Goal: Information Seeking & Learning: Learn about a topic

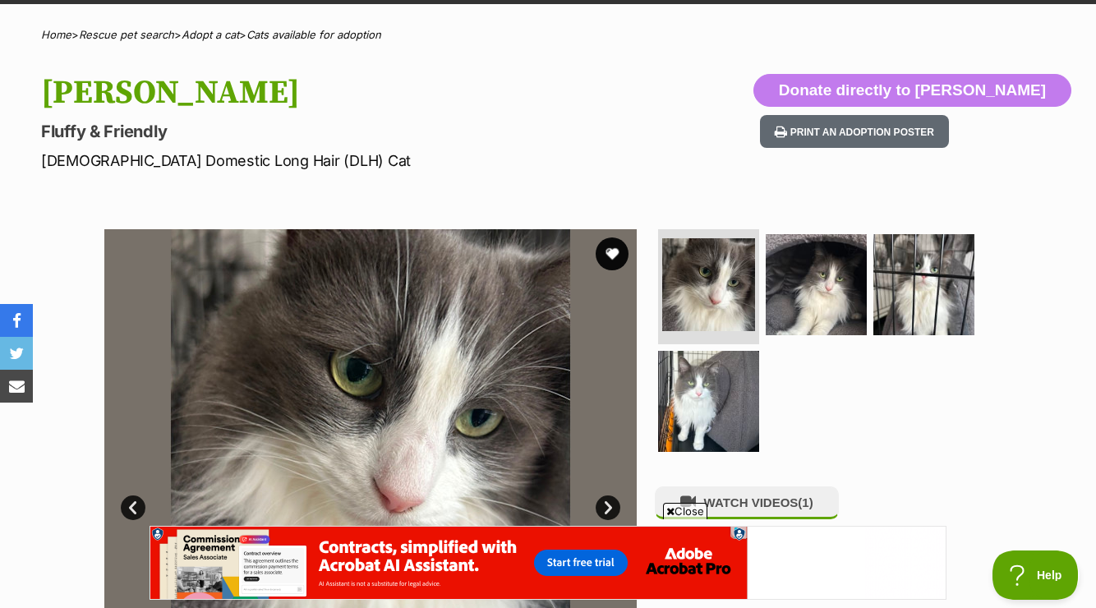
scroll to position [118, 0]
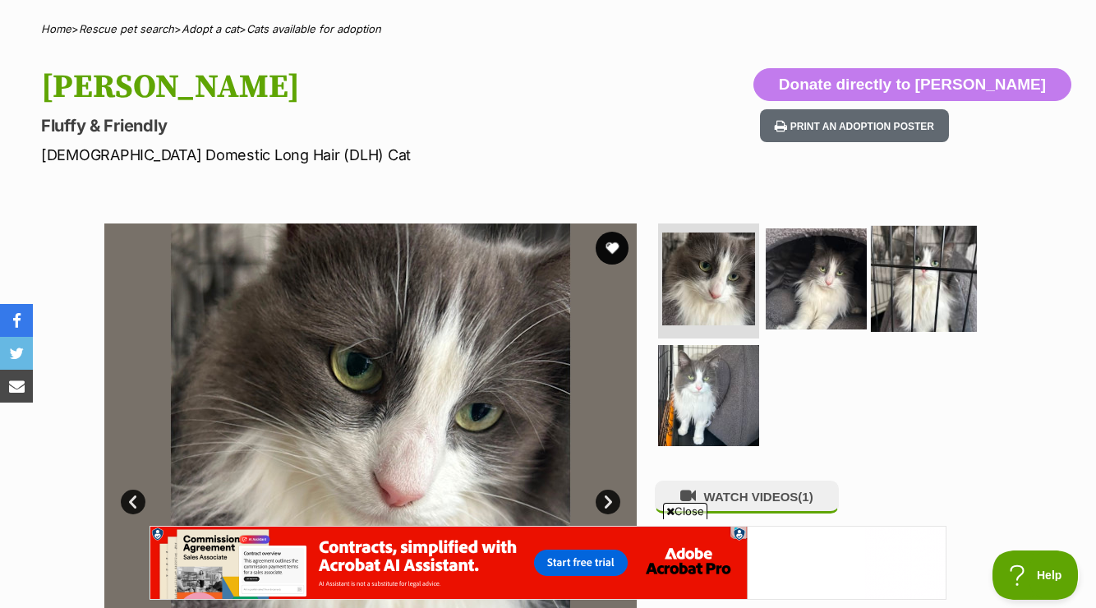
click at [903, 260] on img at bounding box center [924, 279] width 106 height 106
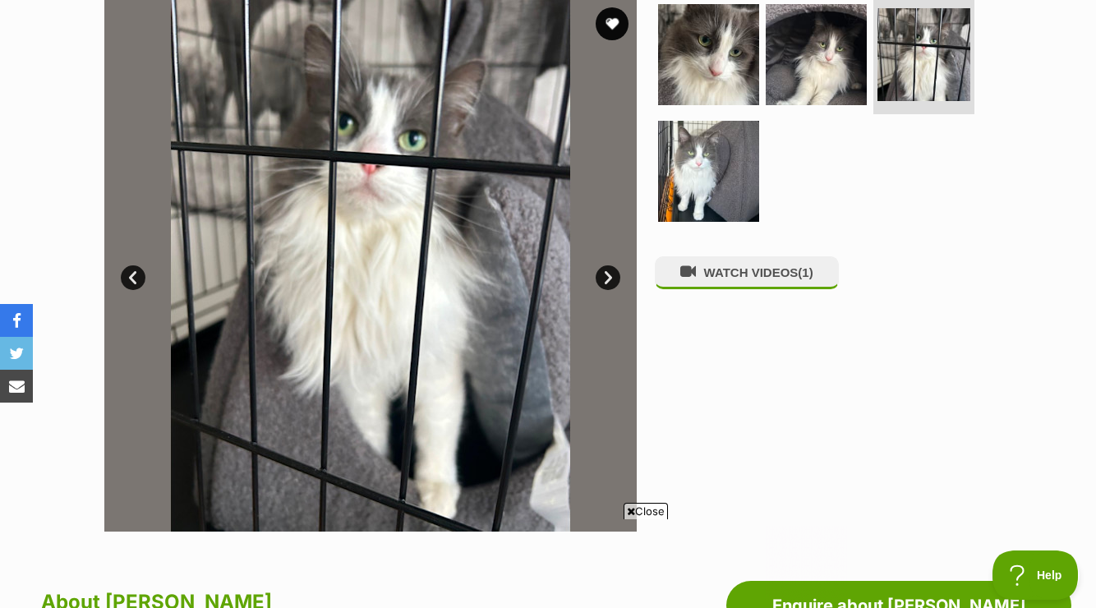
scroll to position [0, 0]
click at [686, 186] on img at bounding box center [708, 170] width 106 height 106
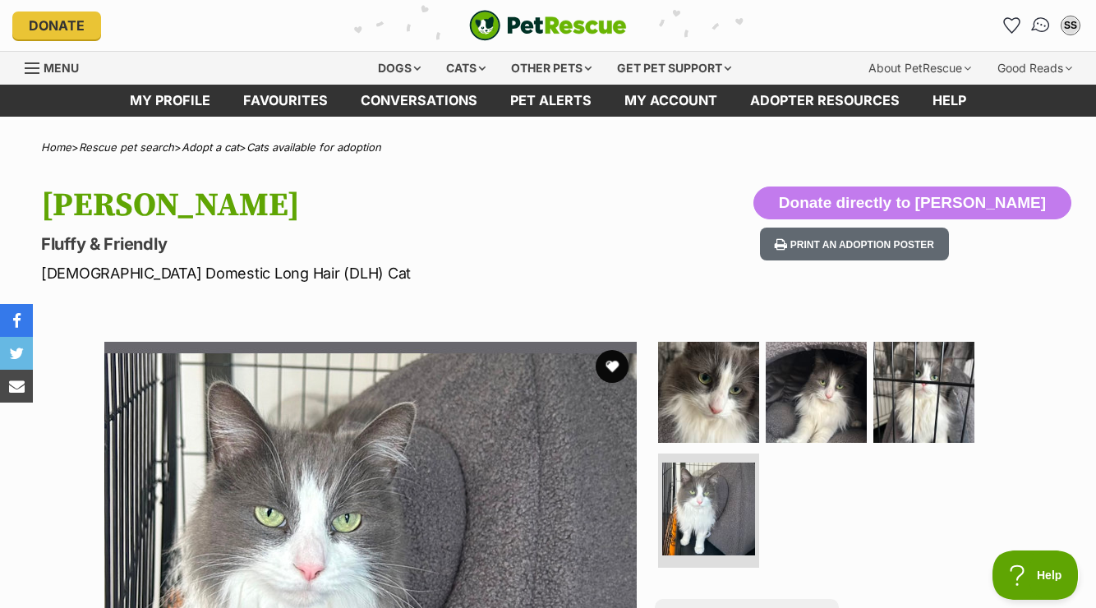
click at [1043, 21] on img "Conversations" at bounding box center [1041, 25] width 22 height 21
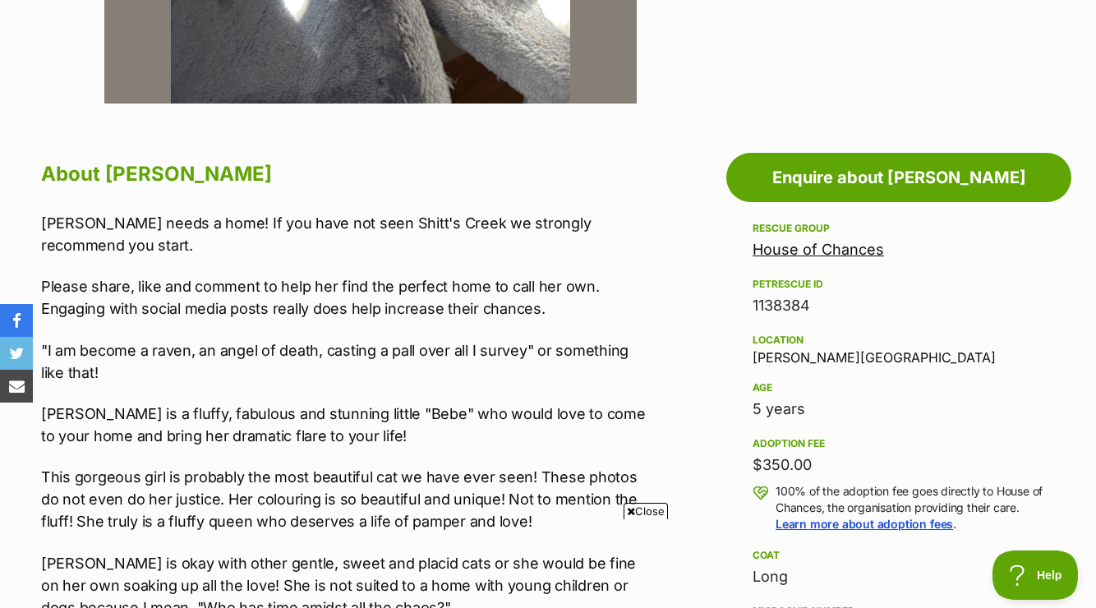
scroll to position [772, 0]
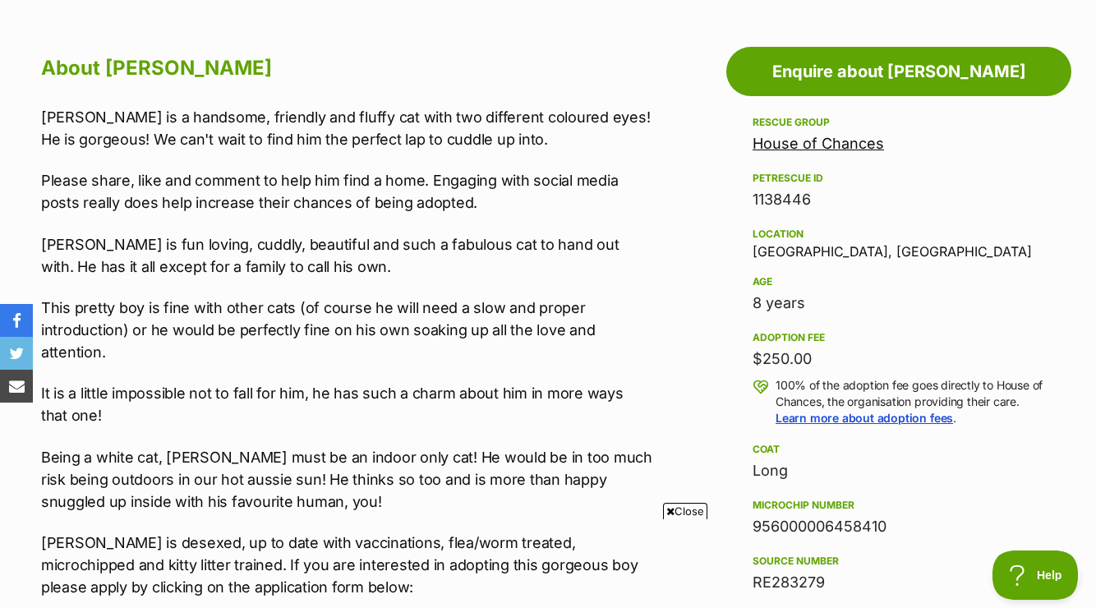
scroll to position [878, 0]
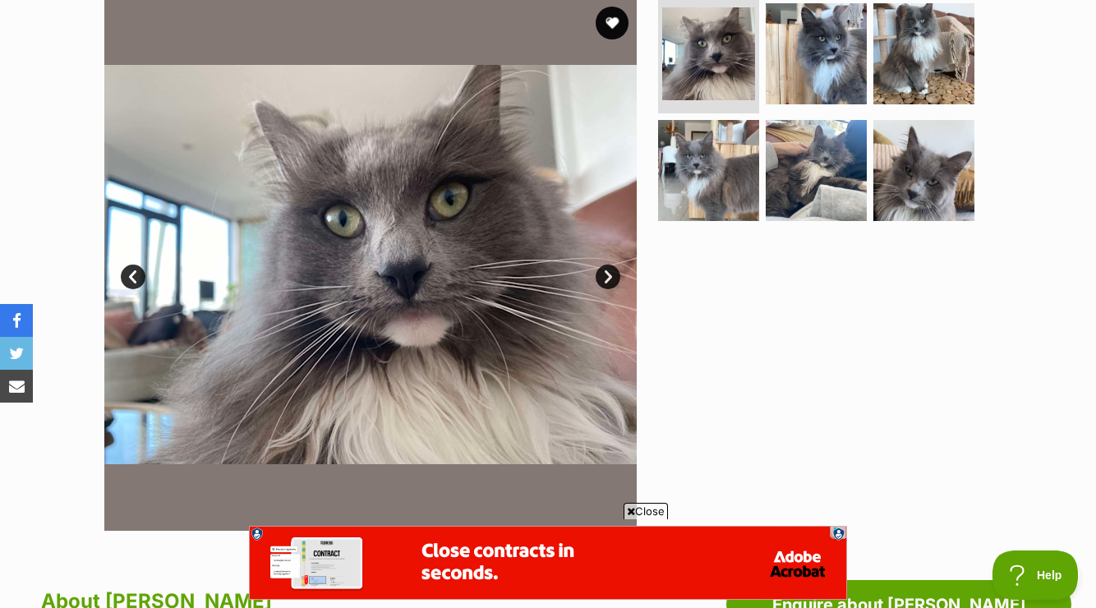
scroll to position [342, 0]
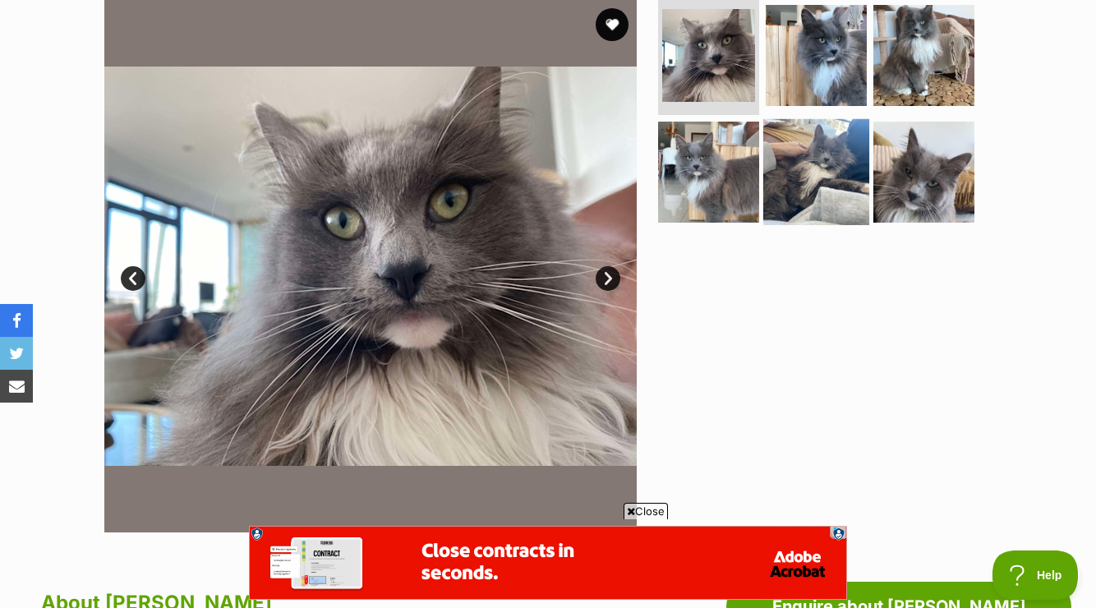
click at [815, 177] on img at bounding box center [816, 171] width 106 height 106
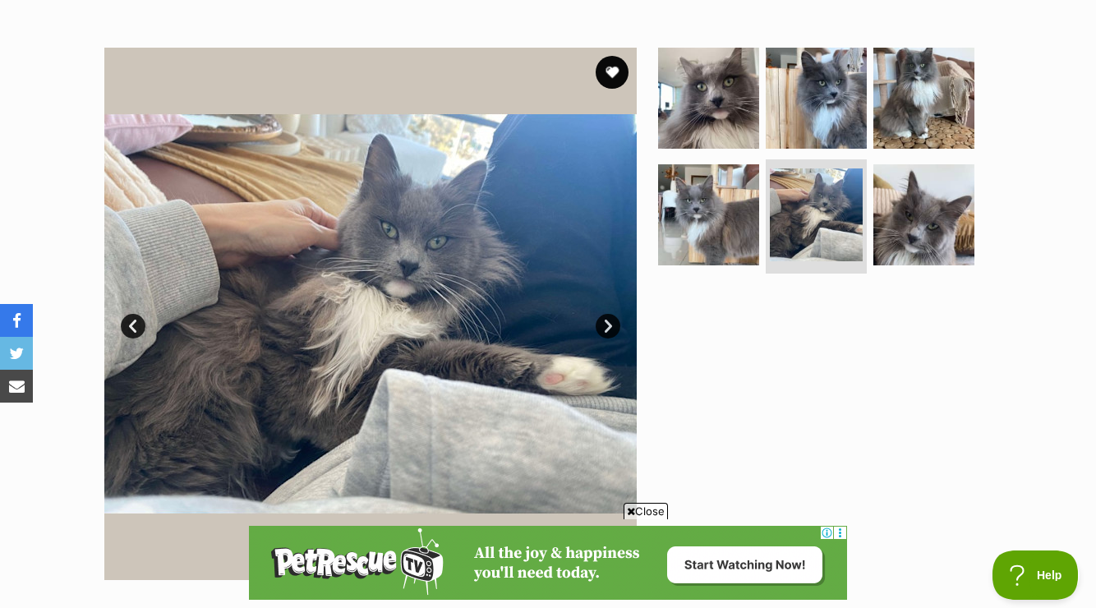
scroll to position [292, 0]
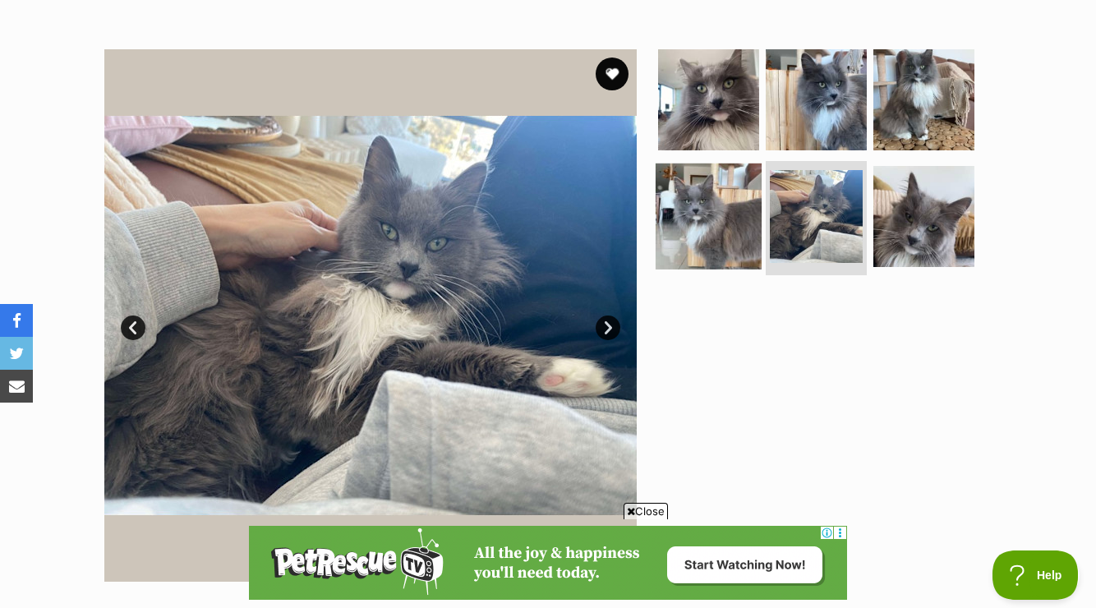
click at [697, 191] on img at bounding box center [708, 216] width 106 height 106
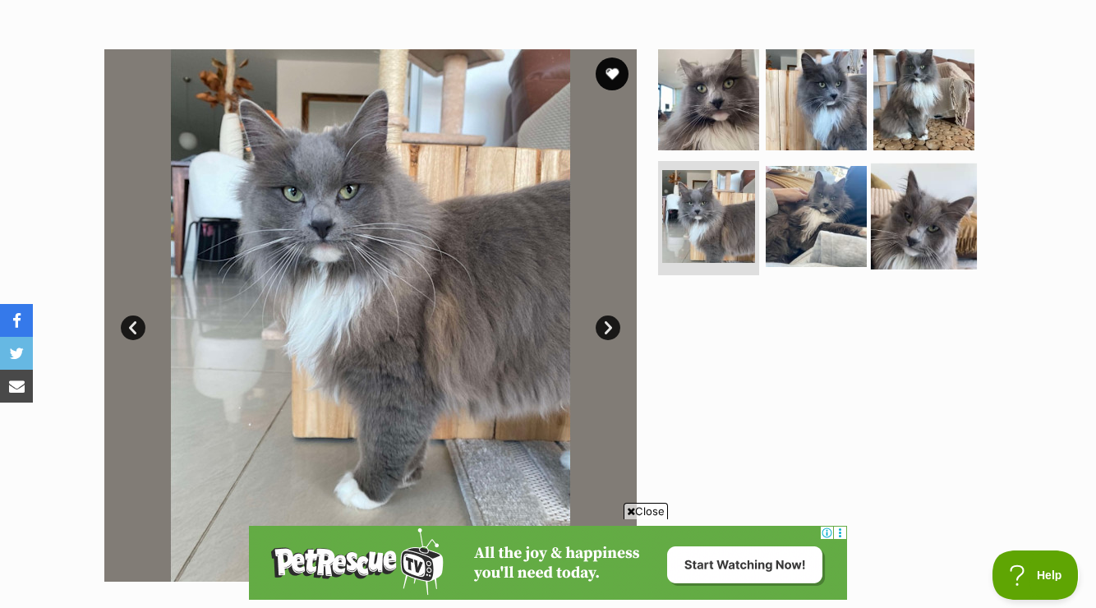
click at [889, 191] on img at bounding box center [924, 216] width 106 height 106
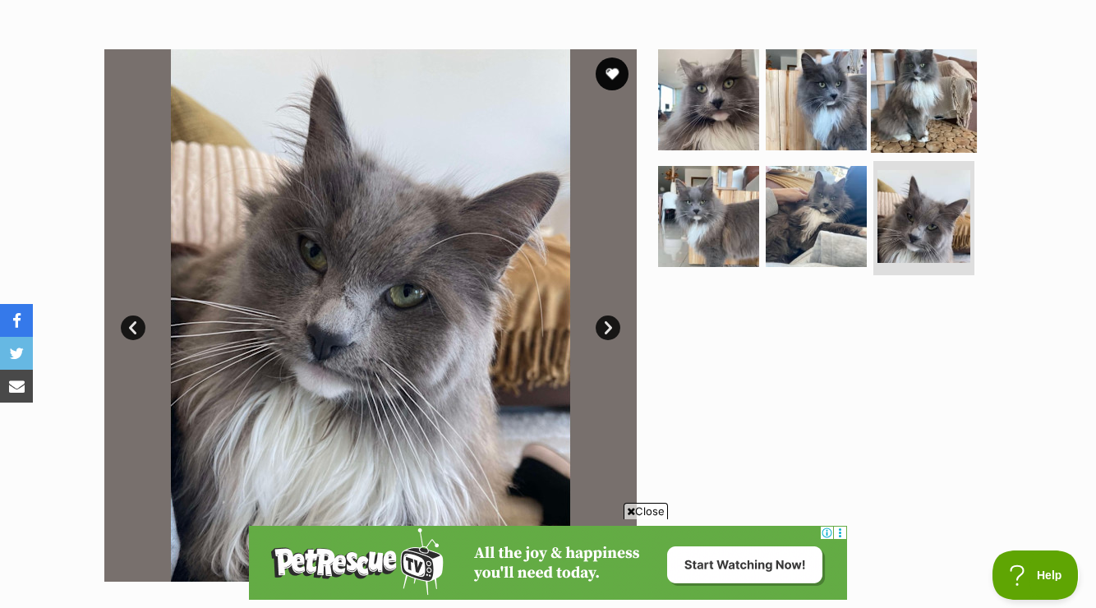
click at [915, 88] on img at bounding box center [924, 100] width 106 height 106
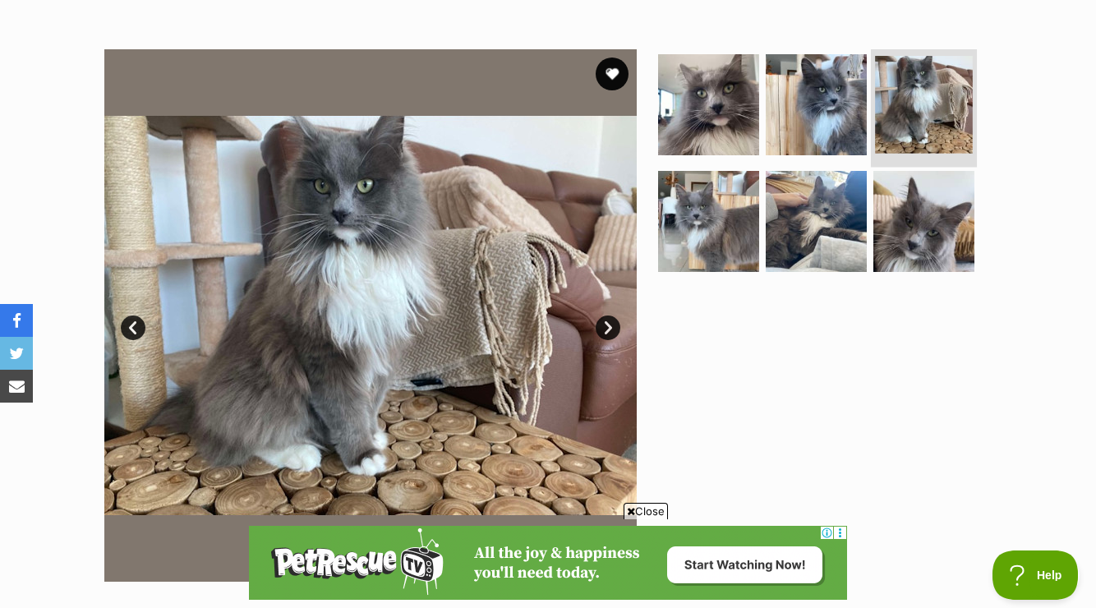
scroll to position [0, 0]
click at [815, 91] on img at bounding box center [816, 105] width 106 height 106
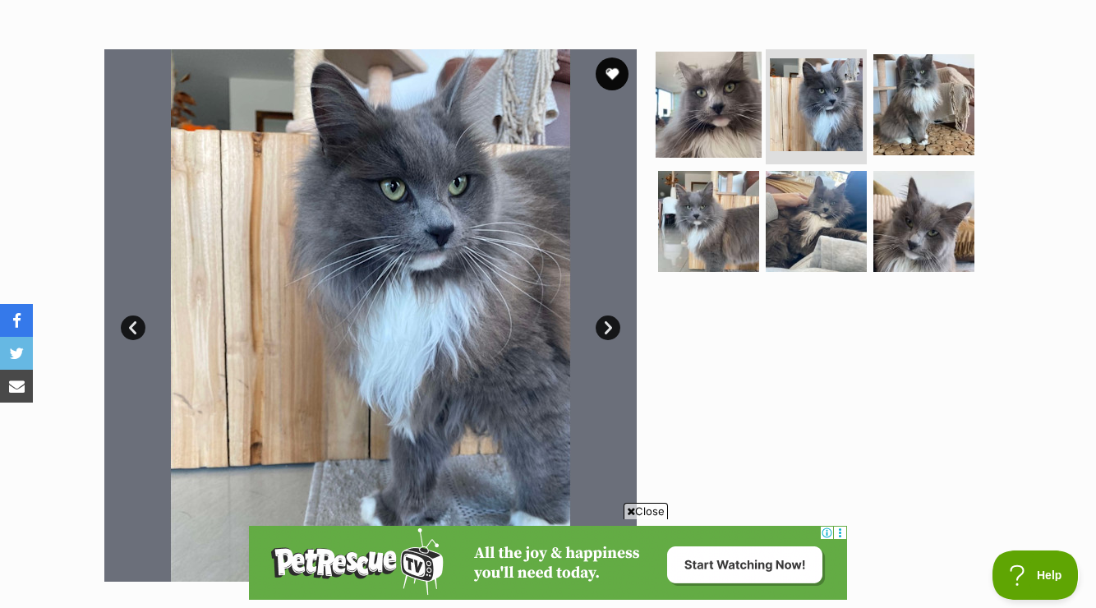
click at [710, 113] on img at bounding box center [708, 105] width 106 height 106
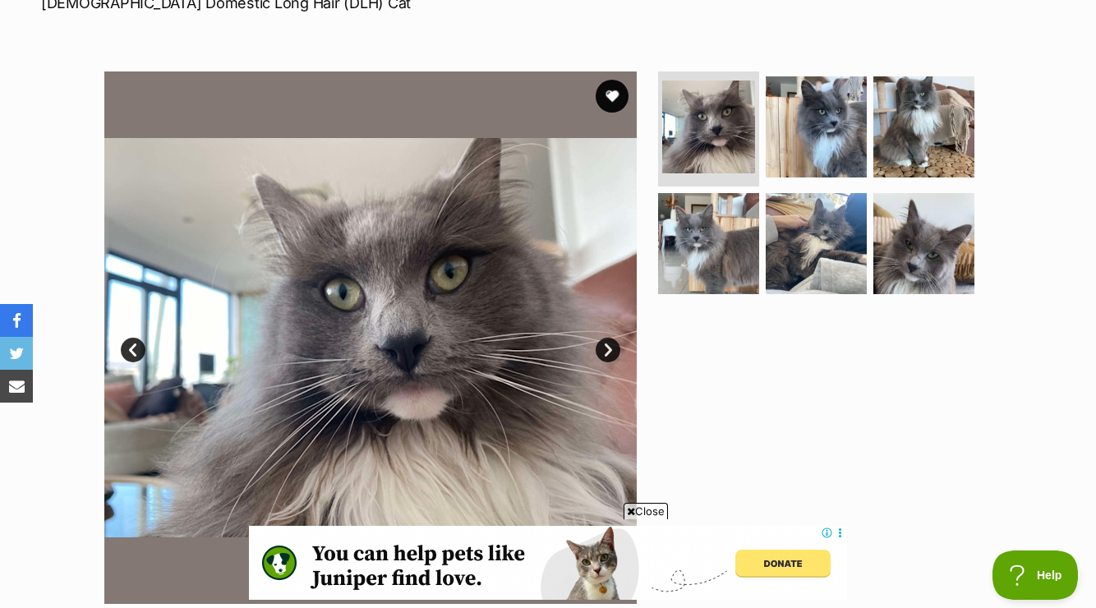
scroll to position [239, 0]
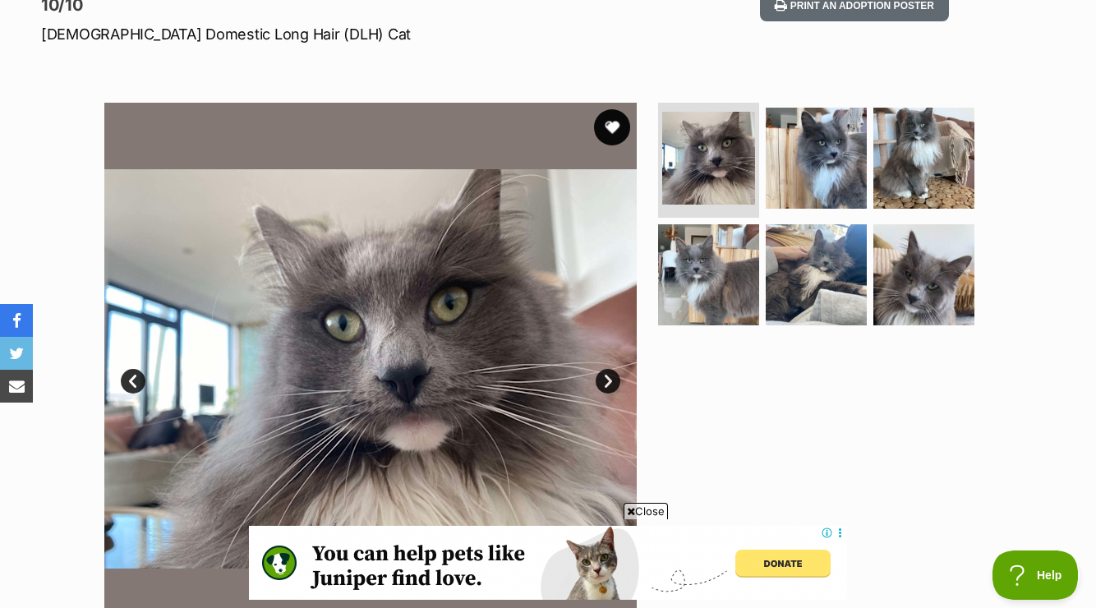
click at [615, 127] on button "favourite" at bounding box center [612, 127] width 36 height 36
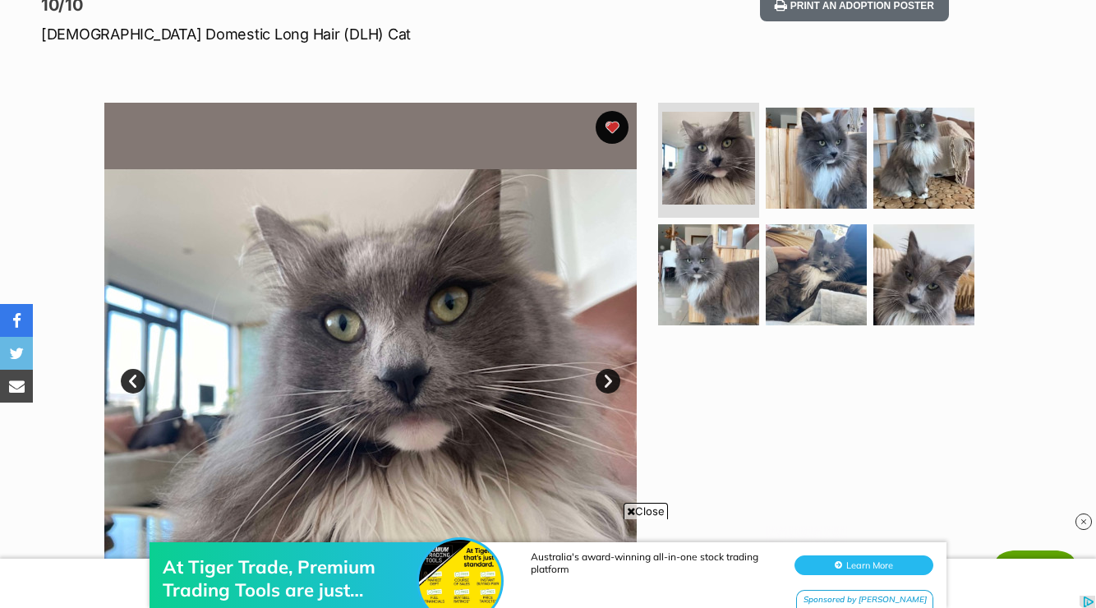
scroll to position [0, 0]
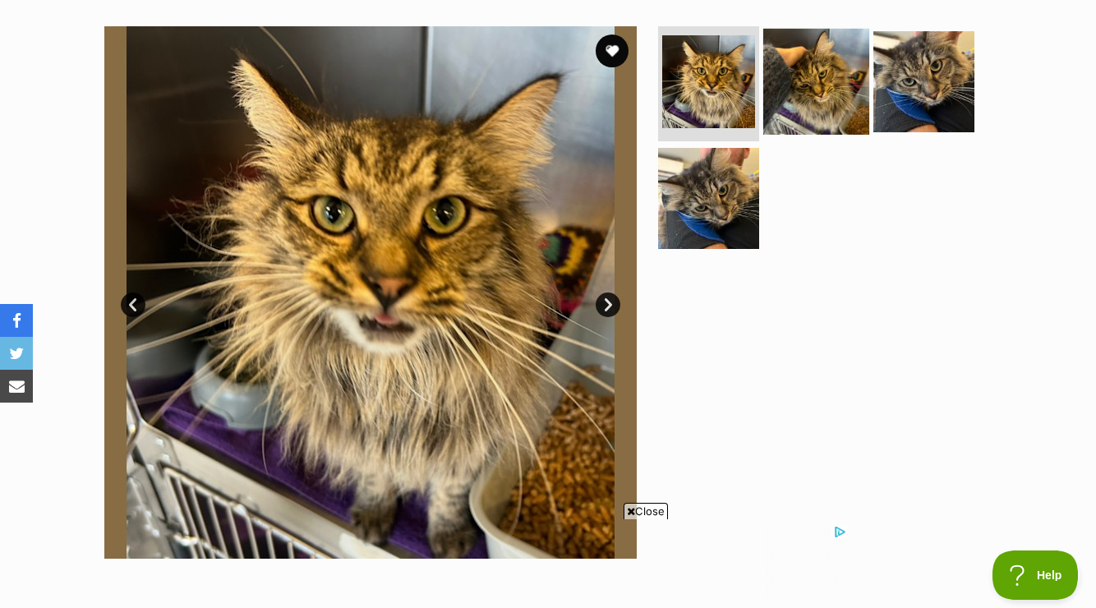
click at [830, 80] on img at bounding box center [816, 82] width 106 height 106
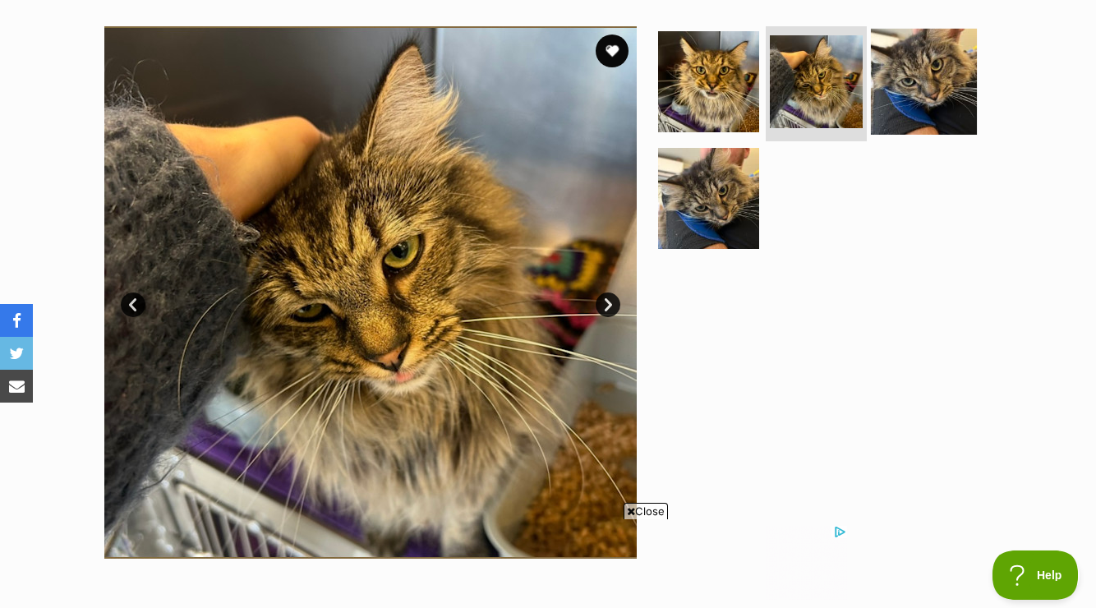
click at [905, 73] on img at bounding box center [924, 82] width 106 height 106
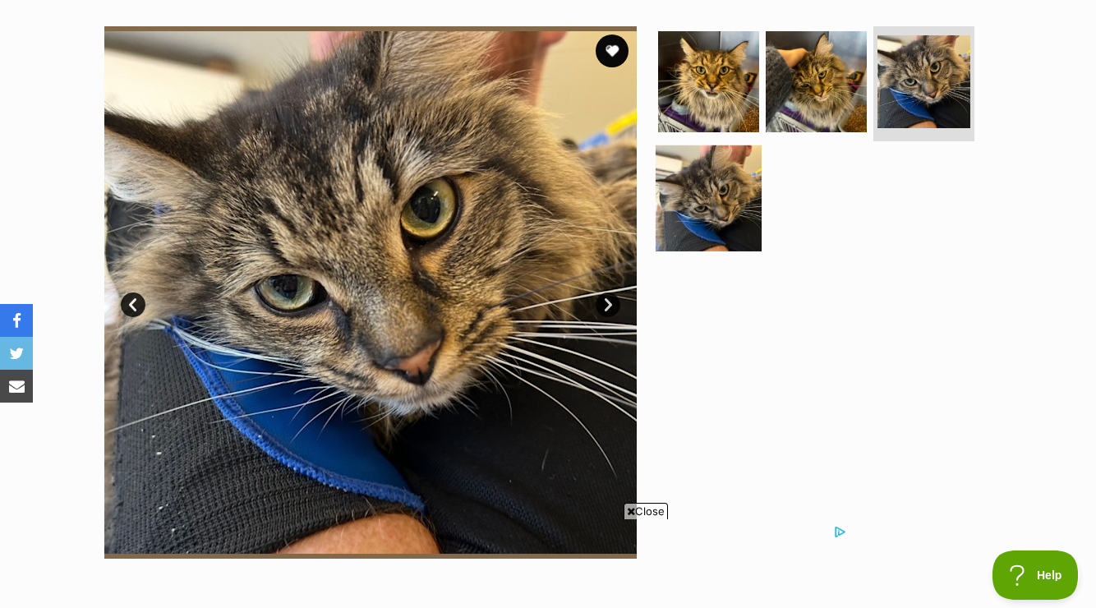
click at [722, 193] on img at bounding box center [708, 198] width 106 height 106
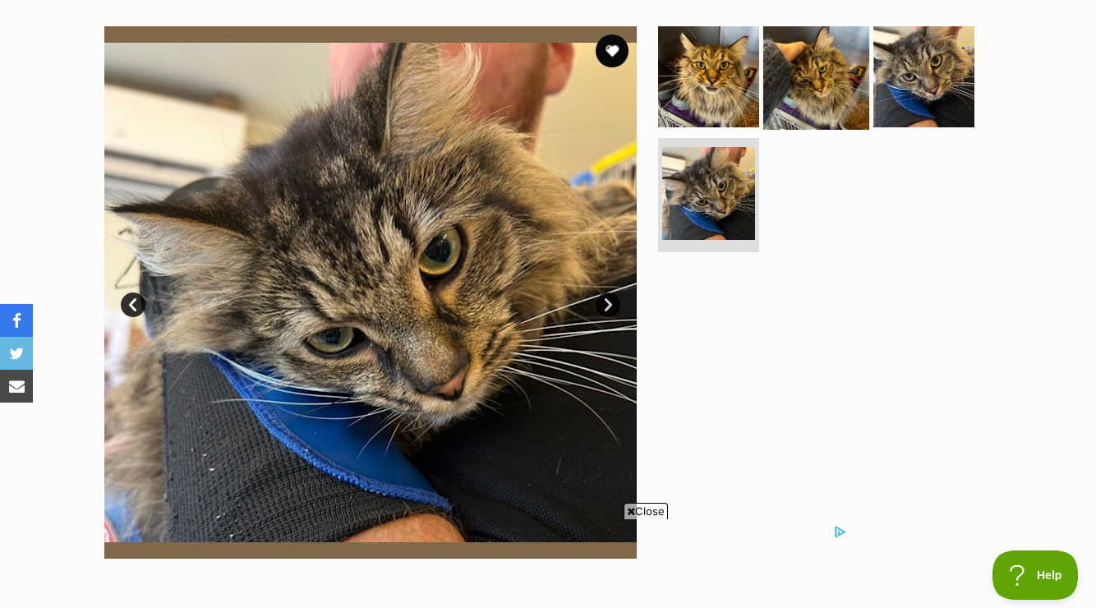
click at [807, 71] on img at bounding box center [816, 77] width 106 height 106
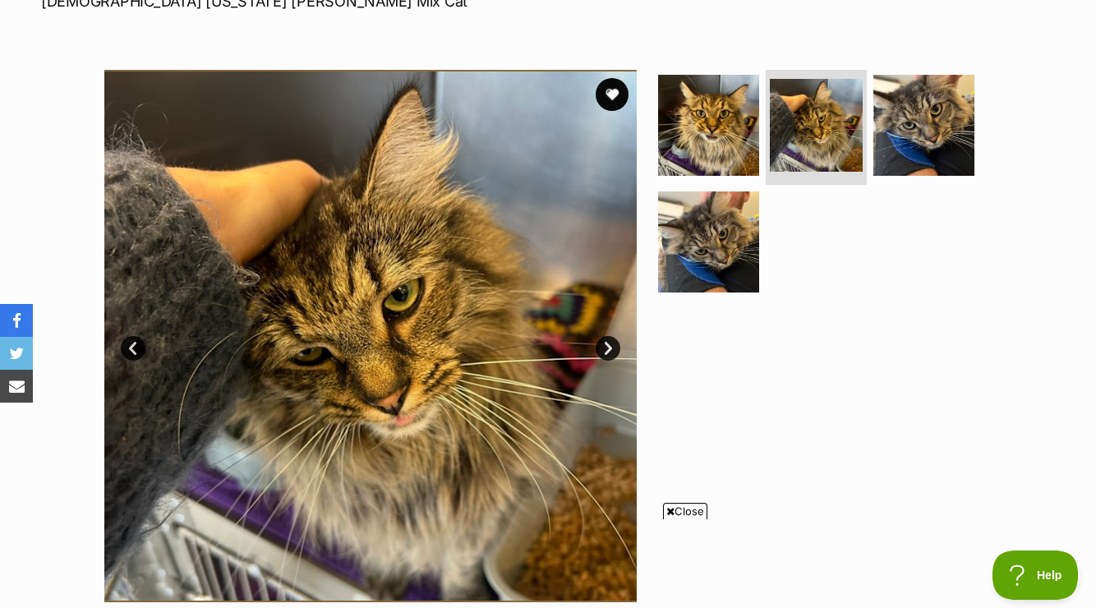
scroll to position [262, 0]
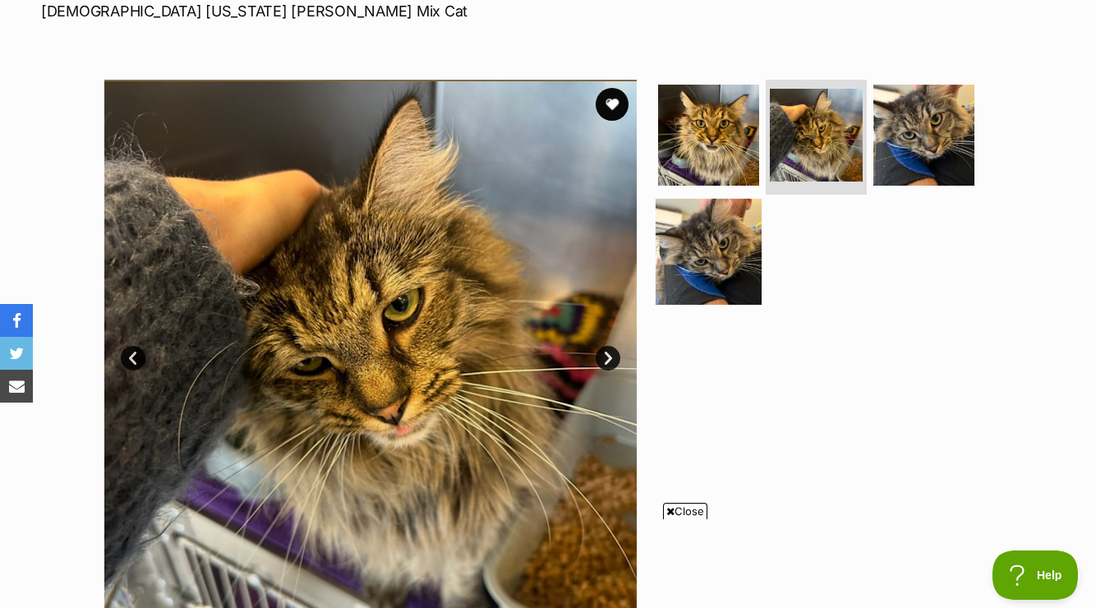
click at [692, 274] on img at bounding box center [708, 251] width 106 height 106
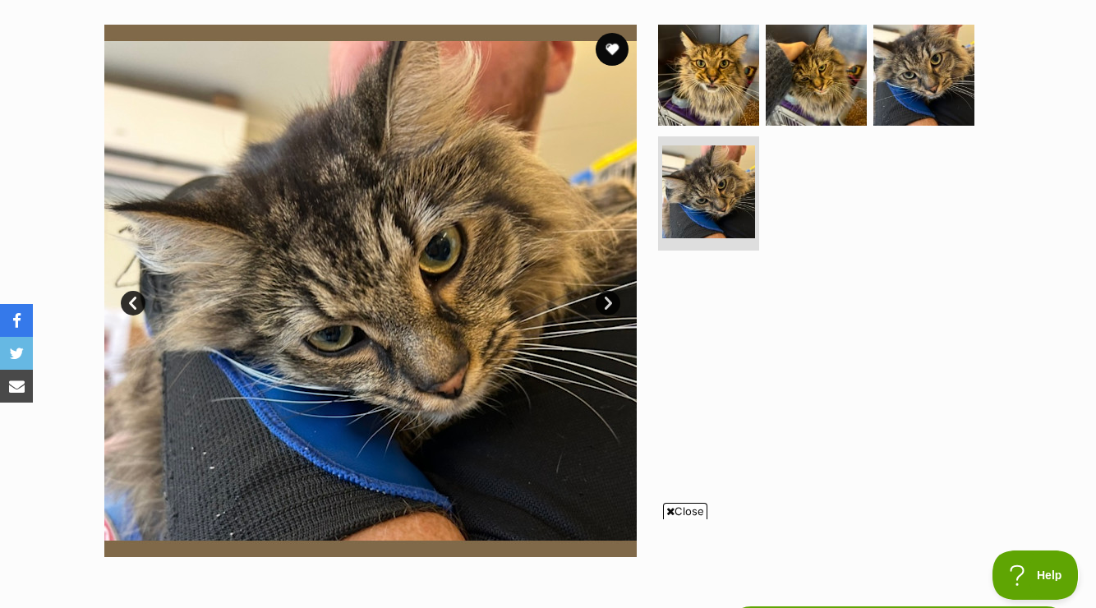
scroll to position [347, 0]
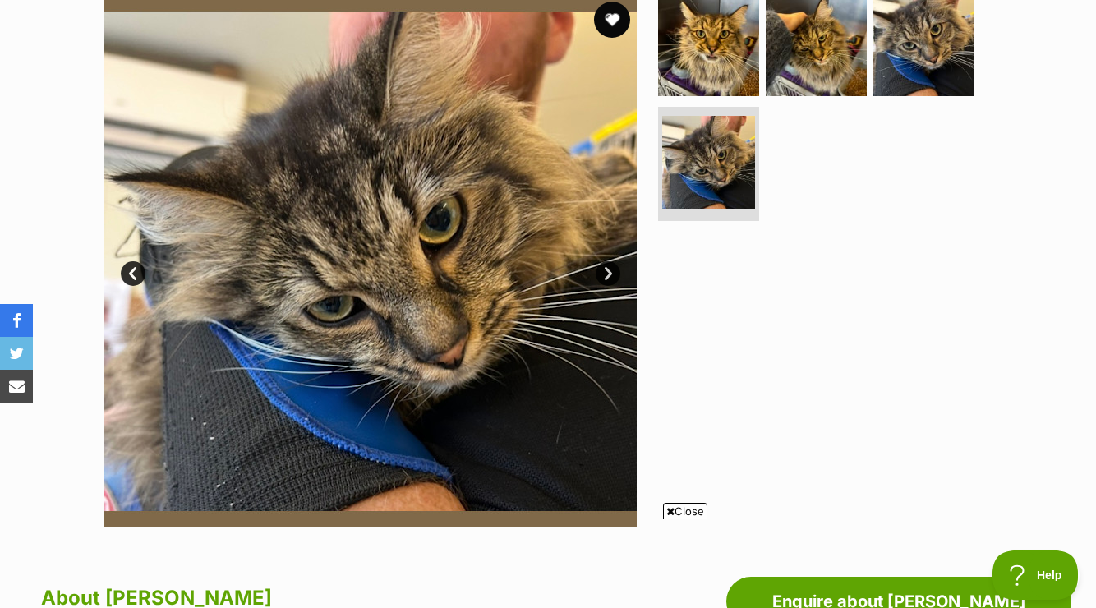
click at [603, 20] on button "favourite" at bounding box center [612, 20] width 36 height 36
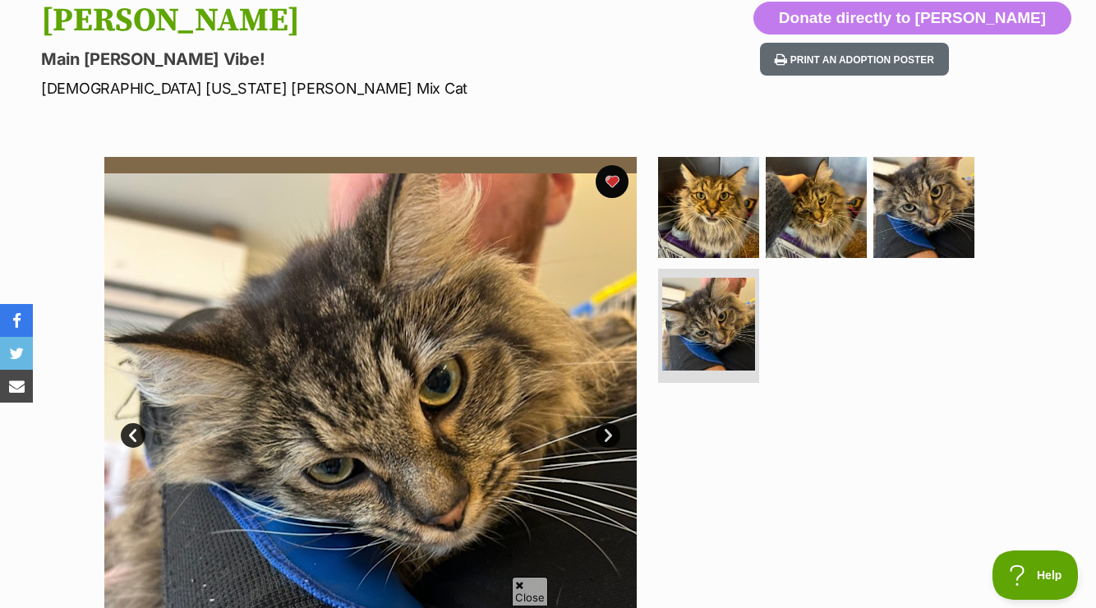
scroll to position [182, 0]
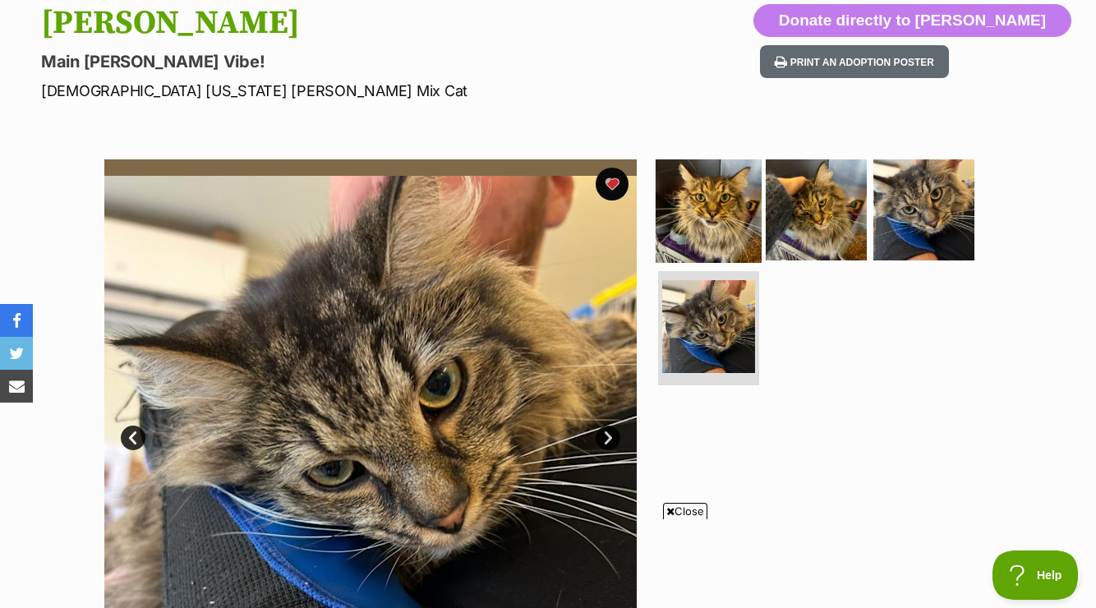
click at [706, 223] on img at bounding box center [708, 210] width 106 height 106
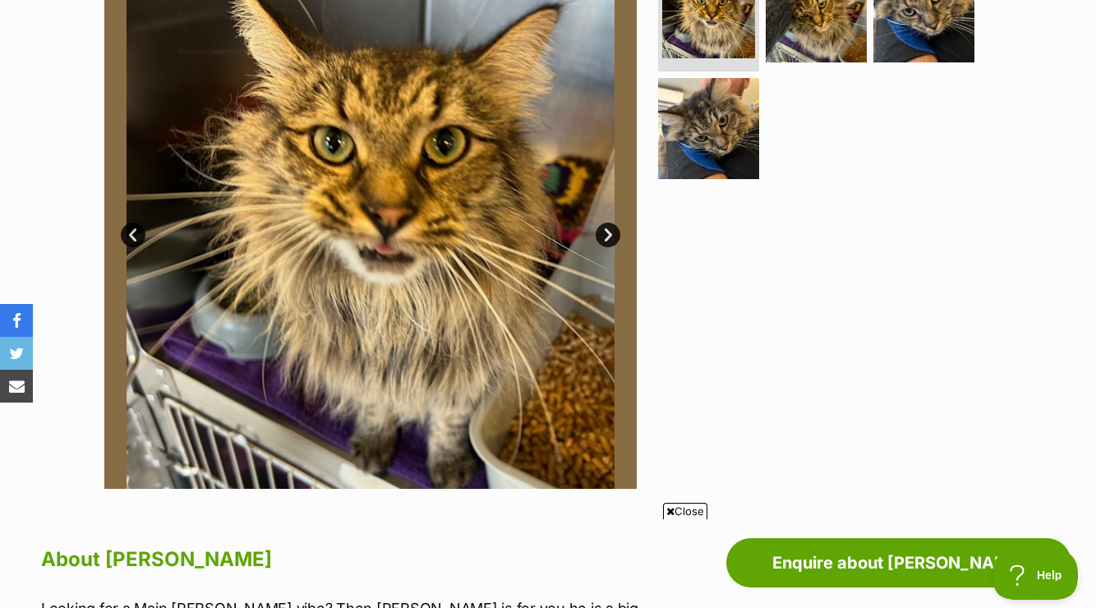
scroll to position [389, 0]
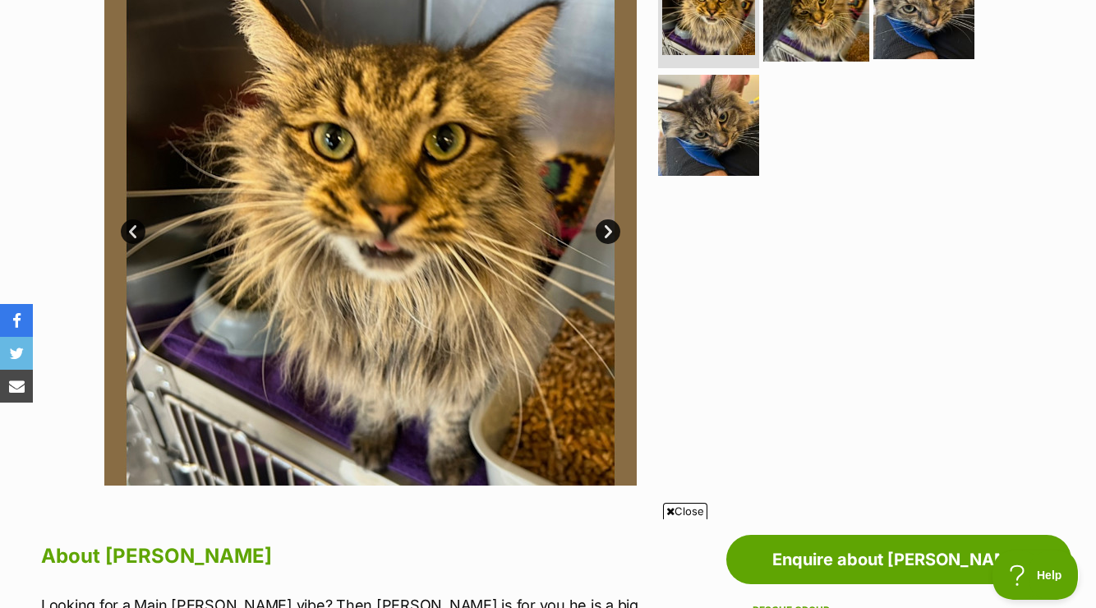
click at [809, 29] on img at bounding box center [816, 9] width 106 height 106
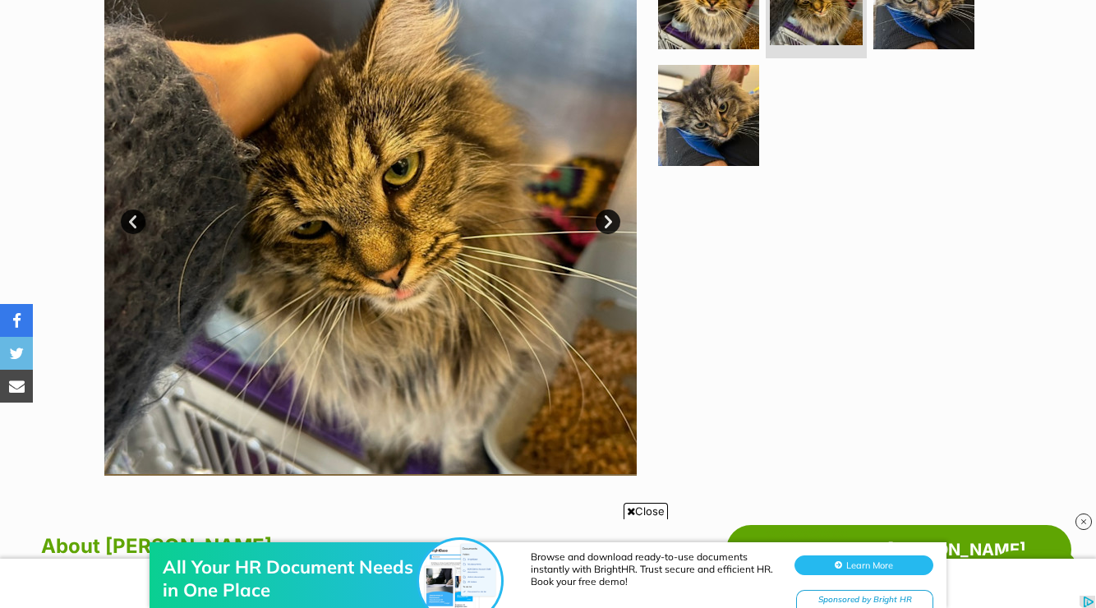
scroll to position [0, 0]
click at [605, 227] on link "Next" at bounding box center [608, 221] width 25 height 25
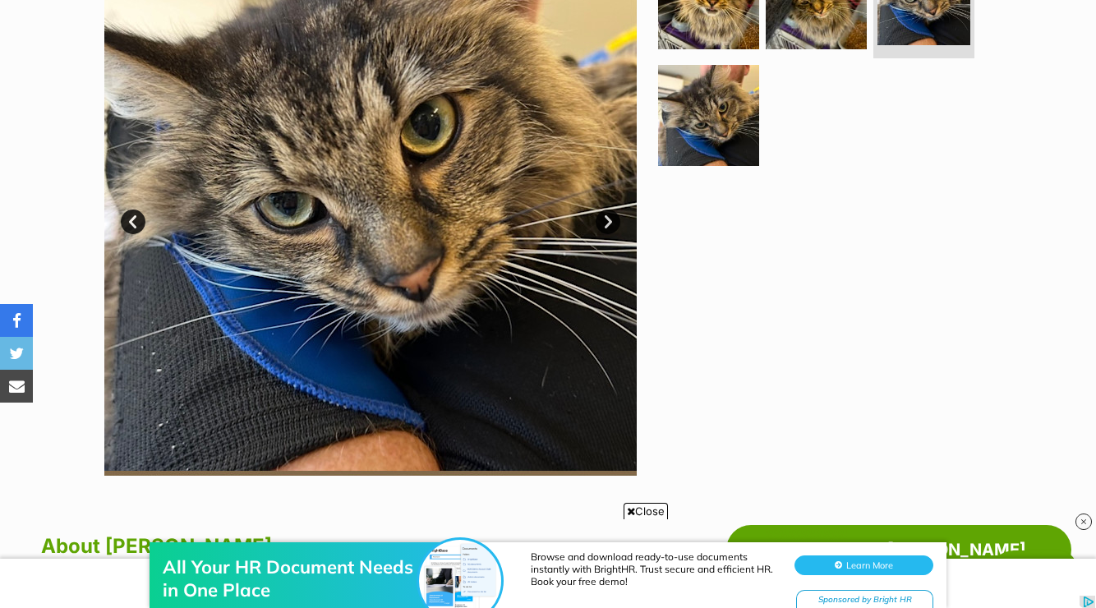
click at [605, 222] on link "Next" at bounding box center [608, 221] width 25 height 25
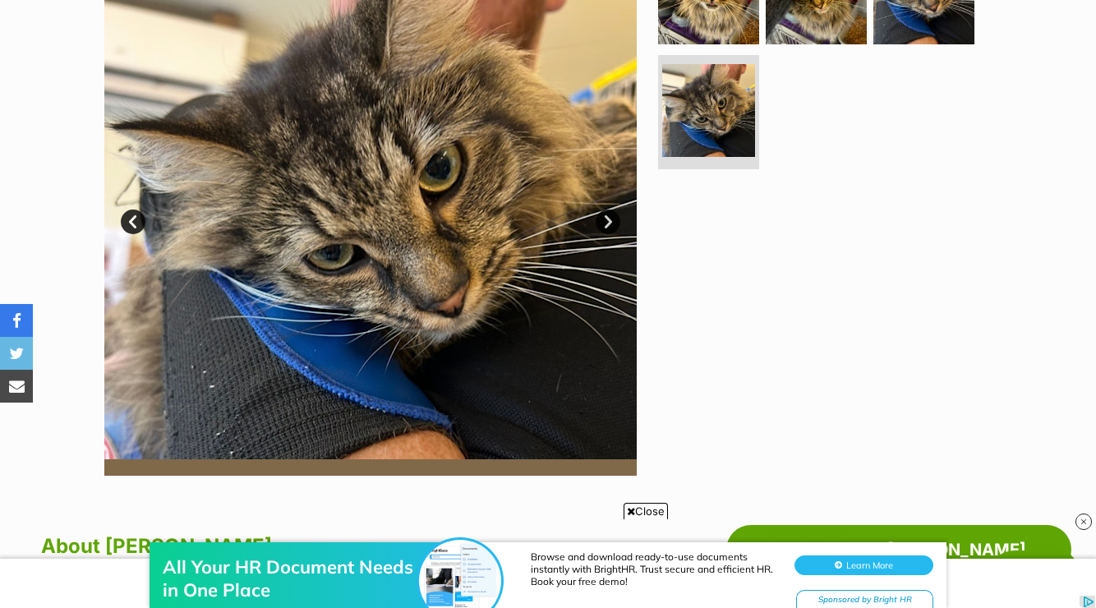
click at [605, 222] on link "Next" at bounding box center [608, 221] width 25 height 25
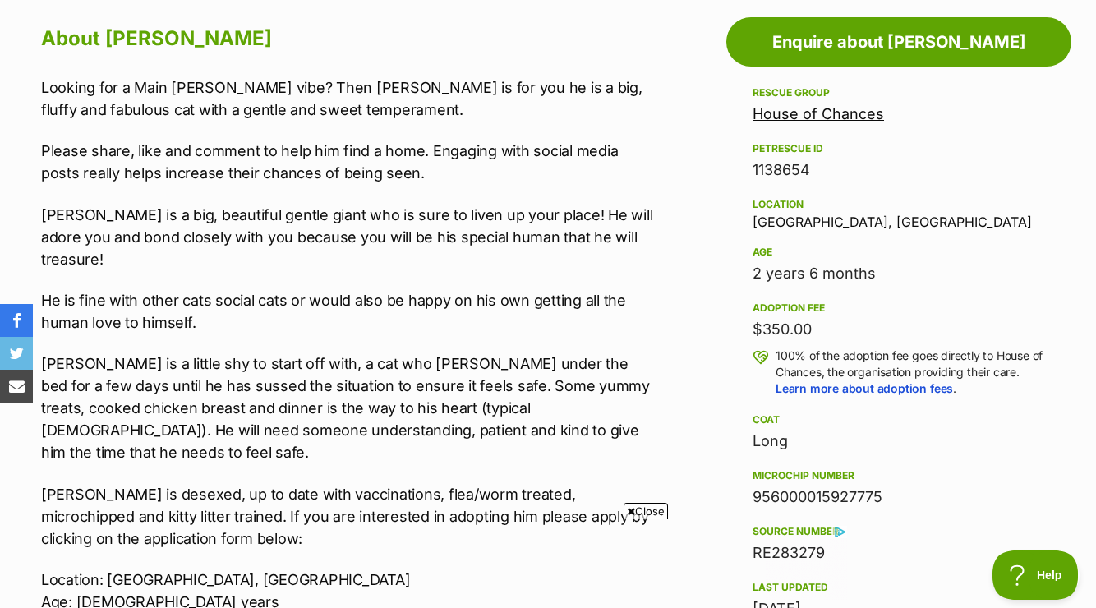
scroll to position [904, 0]
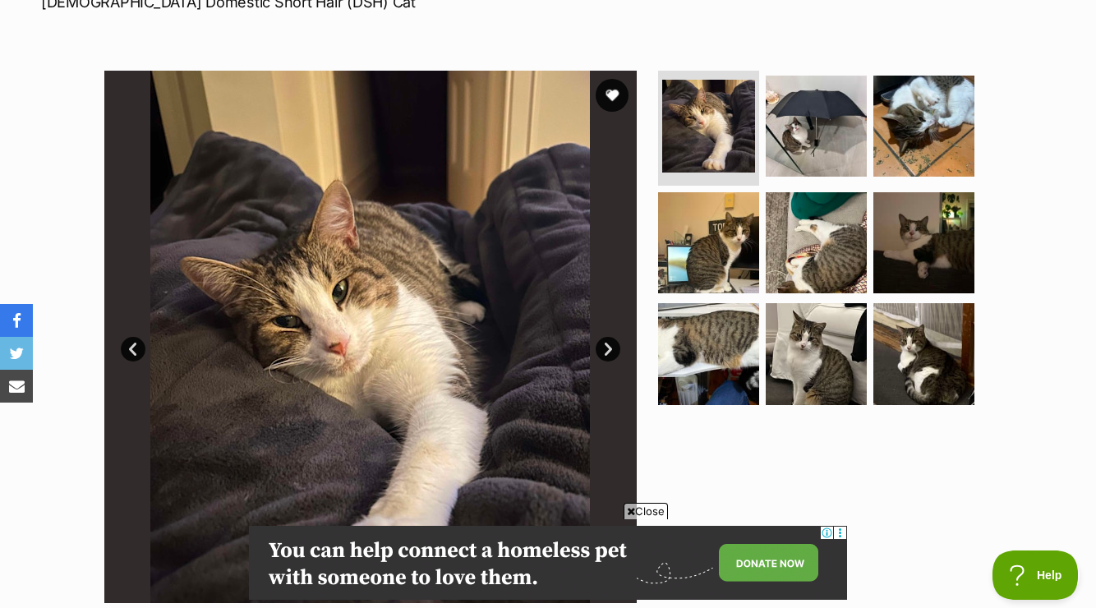
scroll to position [279, 0]
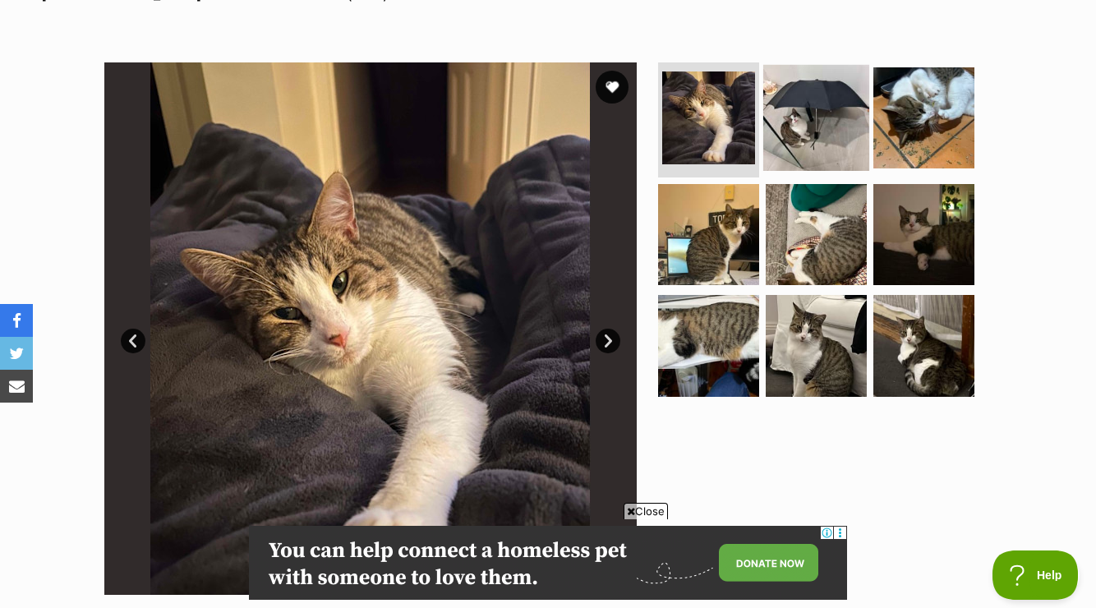
click at [838, 111] on img at bounding box center [816, 118] width 106 height 106
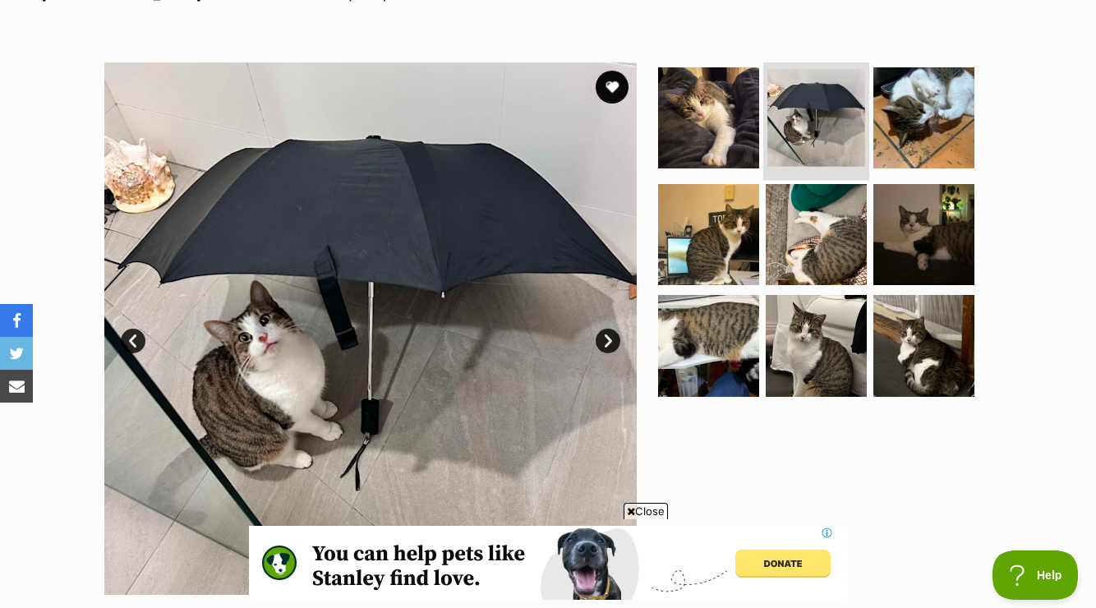
scroll to position [0, 0]
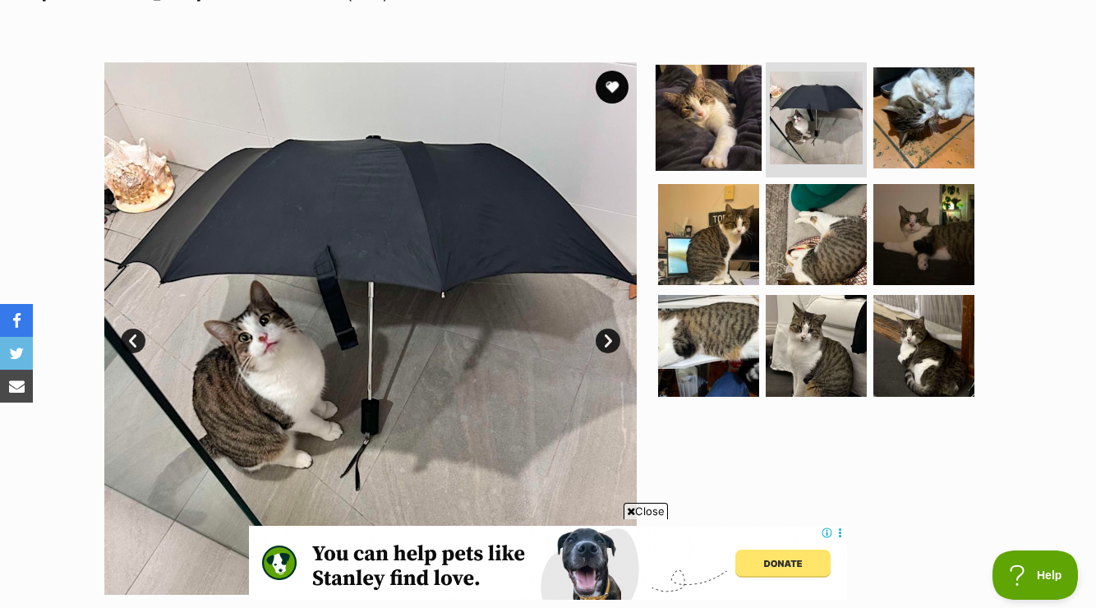
click at [707, 145] on img at bounding box center [708, 118] width 106 height 106
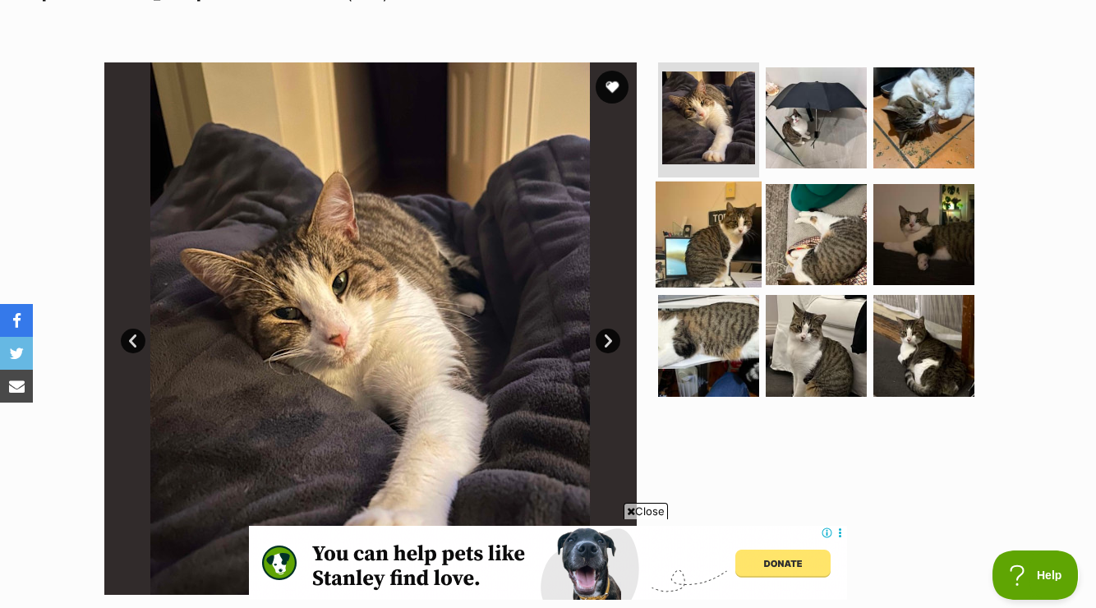
click at [696, 229] on img at bounding box center [708, 234] width 106 height 106
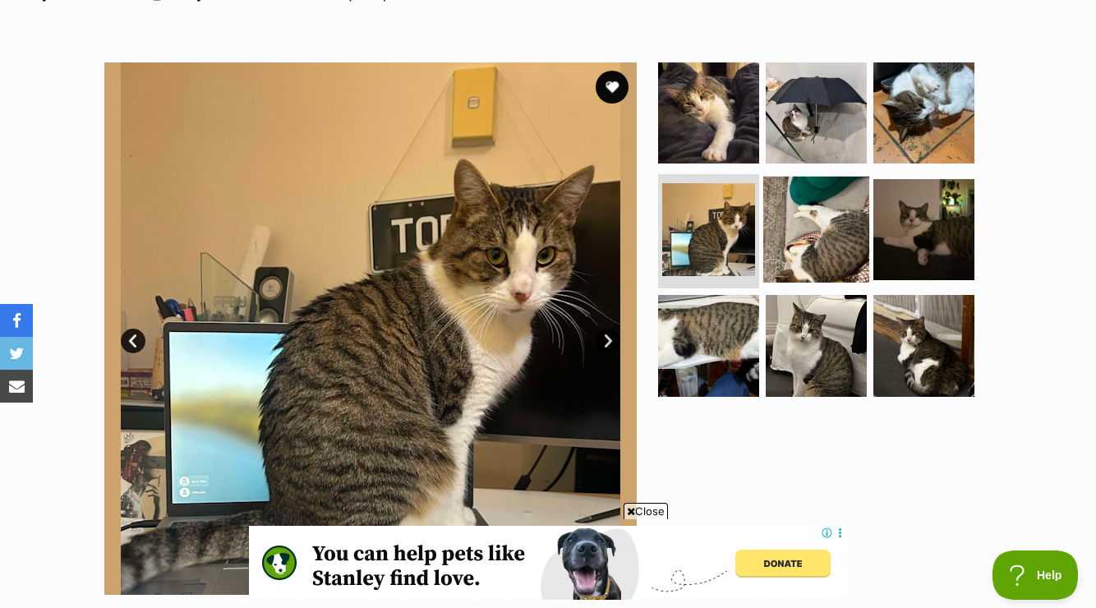
click at [818, 214] on img at bounding box center [816, 229] width 106 height 106
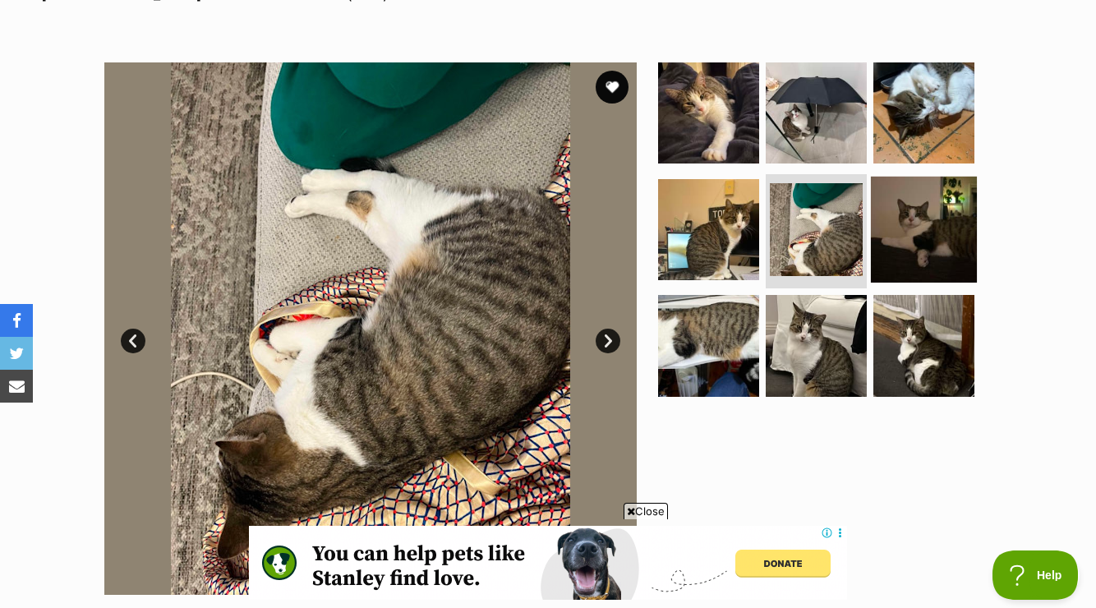
click at [880, 209] on img at bounding box center [924, 229] width 106 height 106
